Goal: Transaction & Acquisition: Book appointment/travel/reservation

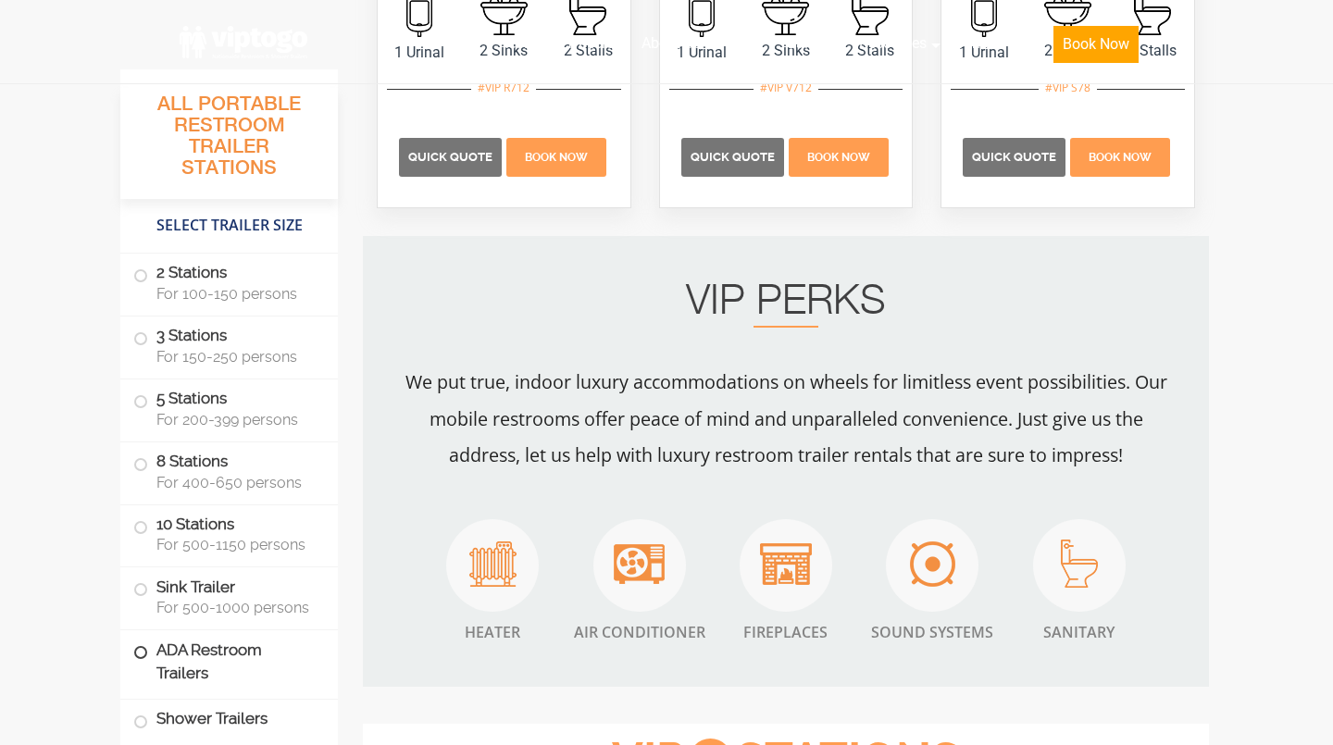
scroll to position [1416, 0]
click at [143, 527] on span at bounding box center [140, 527] width 7 height 7
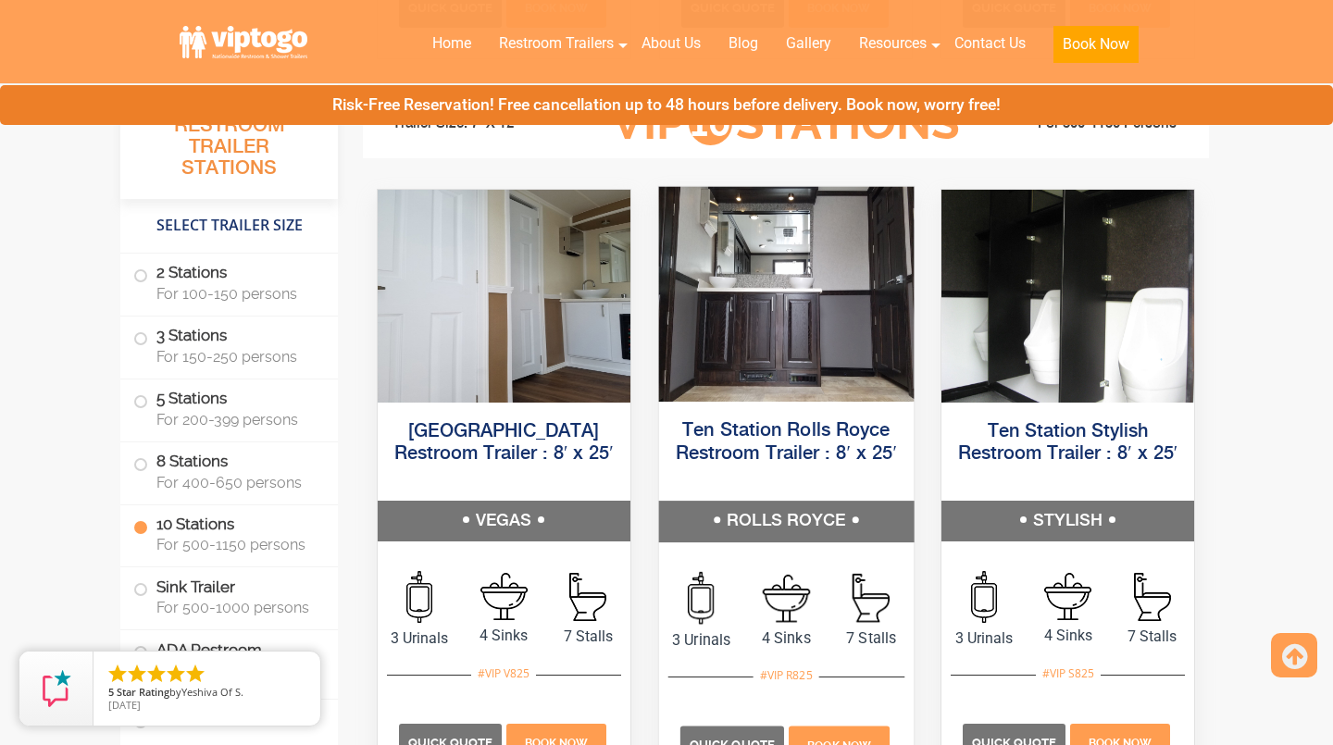
scroll to position [4265, 0]
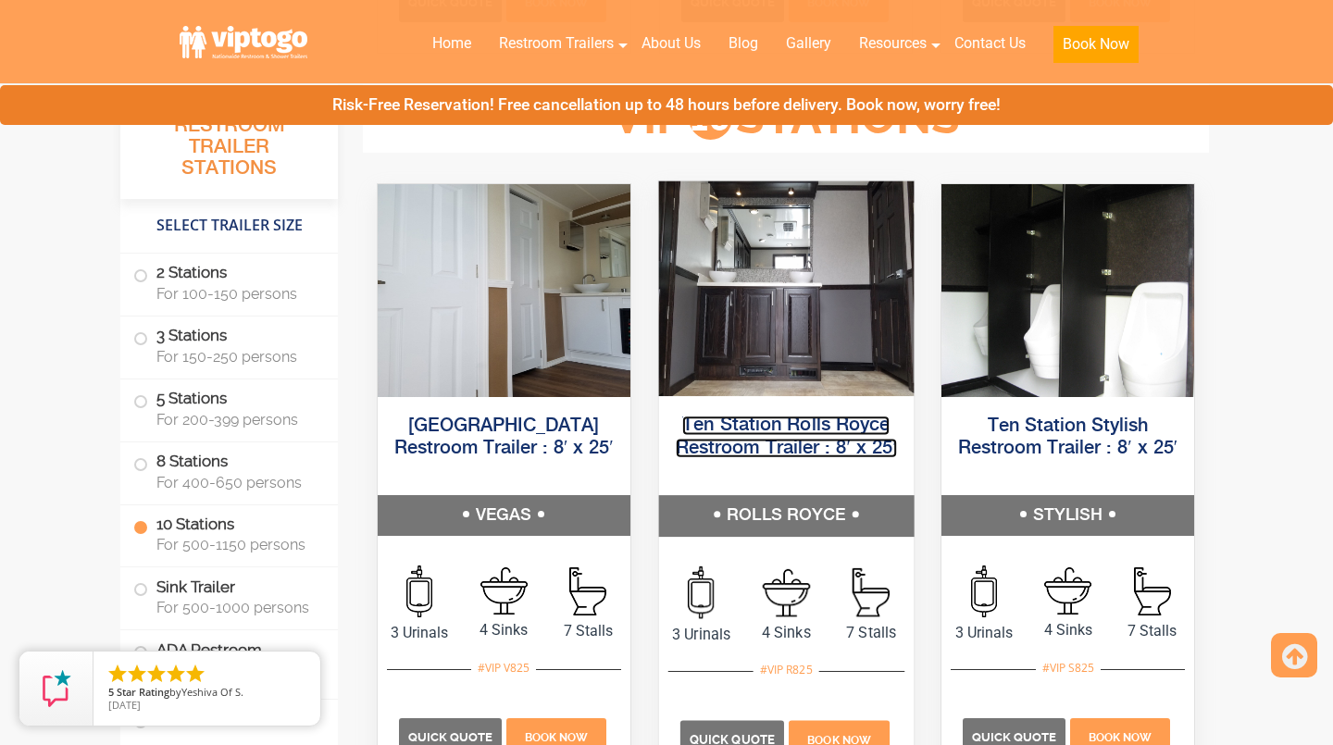
click at [761, 436] on link "Ten Station Rolls Royce Restroom Trailer : 8′ x 25′" at bounding box center [785, 437] width 221 height 42
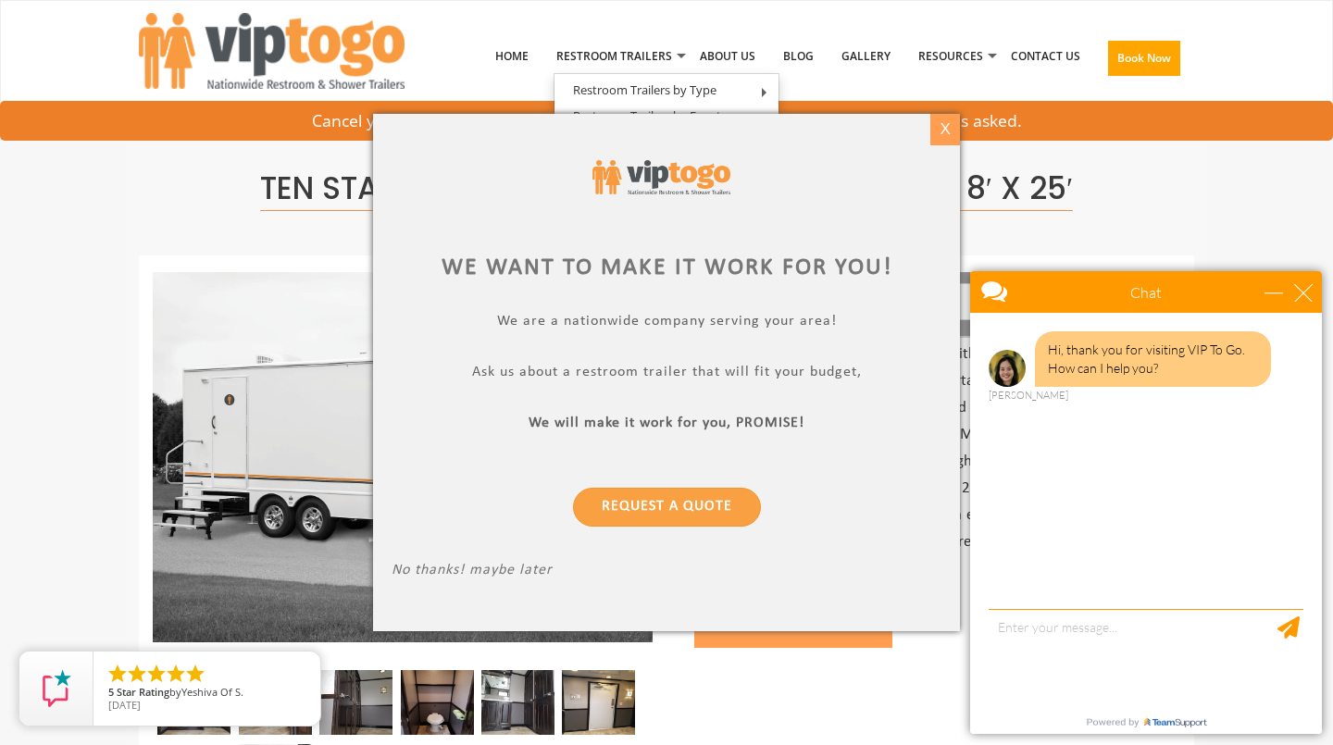
click at [938, 136] on div "X" at bounding box center [944, 129] width 29 height 31
